Goal: Obtain resource: Download file/media

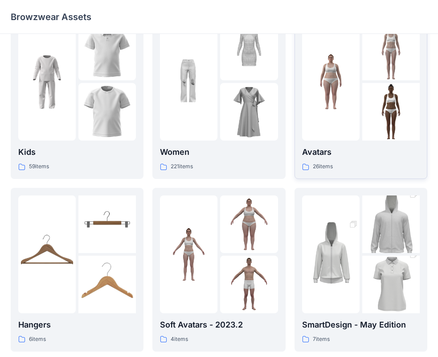
scroll to position [45, 0]
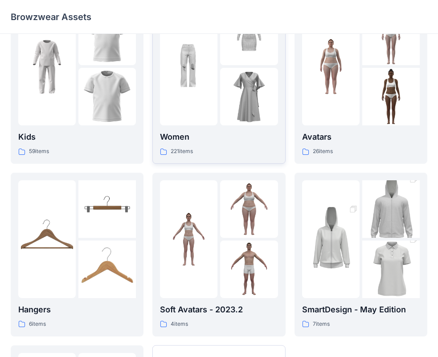
click at [220, 130] on div "Women 221 items" at bounding box center [219, 82] width 118 height 148
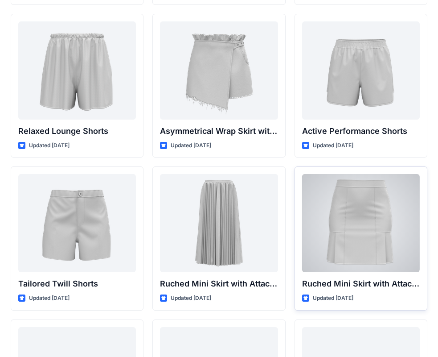
scroll to position [2166, 0]
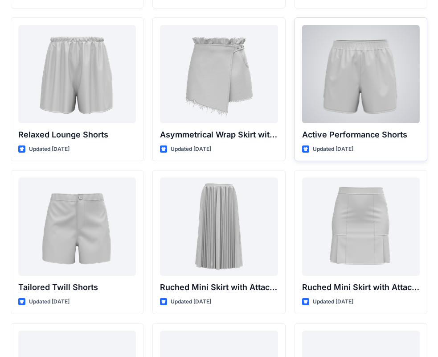
click at [373, 100] on div at bounding box center [361, 74] width 118 height 98
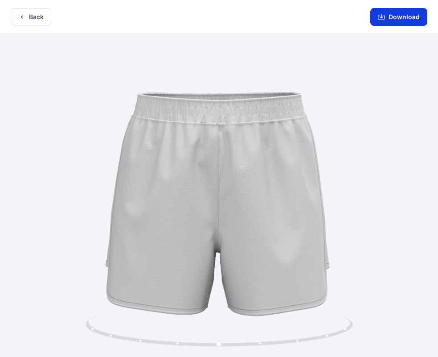
click at [396, 16] on button "Download" at bounding box center [399, 17] width 57 height 18
click at [390, 21] on button "Download" at bounding box center [399, 17] width 57 height 18
click at [401, 18] on button "Download" at bounding box center [399, 17] width 57 height 18
click at [385, 17] on icon "button" at bounding box center [381, 17] width 7 height 5
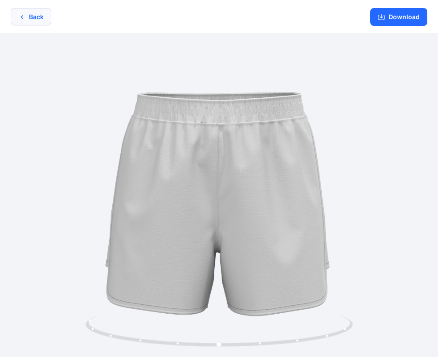
click at [36, 17] on button "Back" at bounding box center [31, 16] width 41 height 17
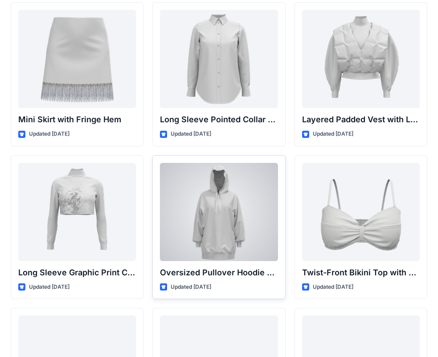
scroll to position [2594, 0]
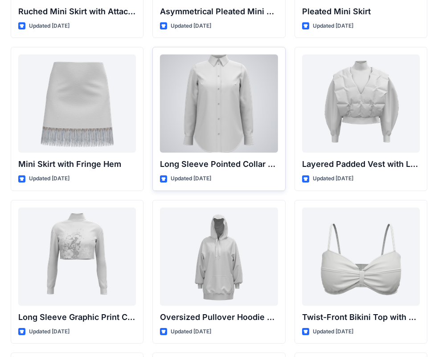
click at [217, 122] on div at bounding box center [219, 103] width 118 height 98
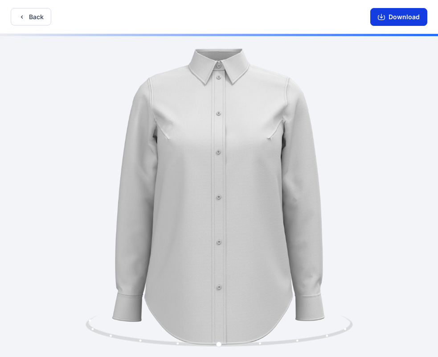
click at [378, 16] on button "Download" at bounding box center [399, 17] width 57 height 18
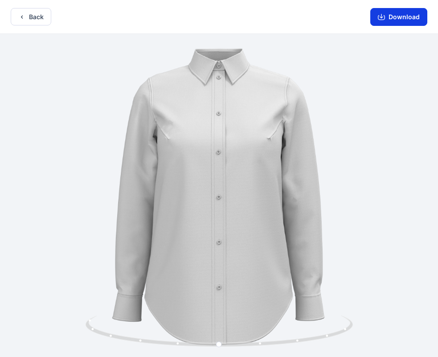
click at [399, 15] on button "Download" at bounding box center [399, 17] width 57 height 18
